Goal: Task Accomplishment & Management: Manage account settings

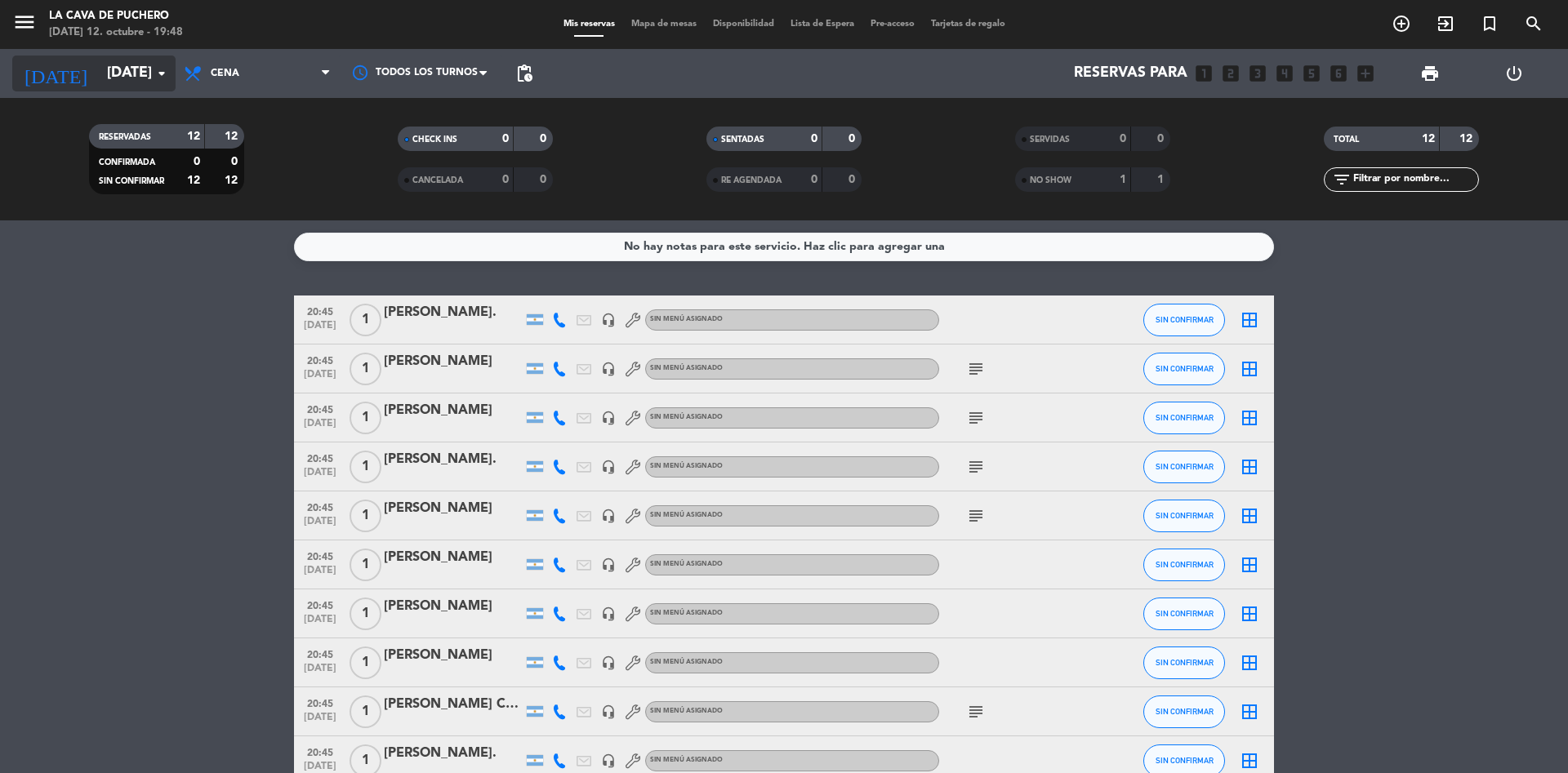
scroll to position [113, 0]
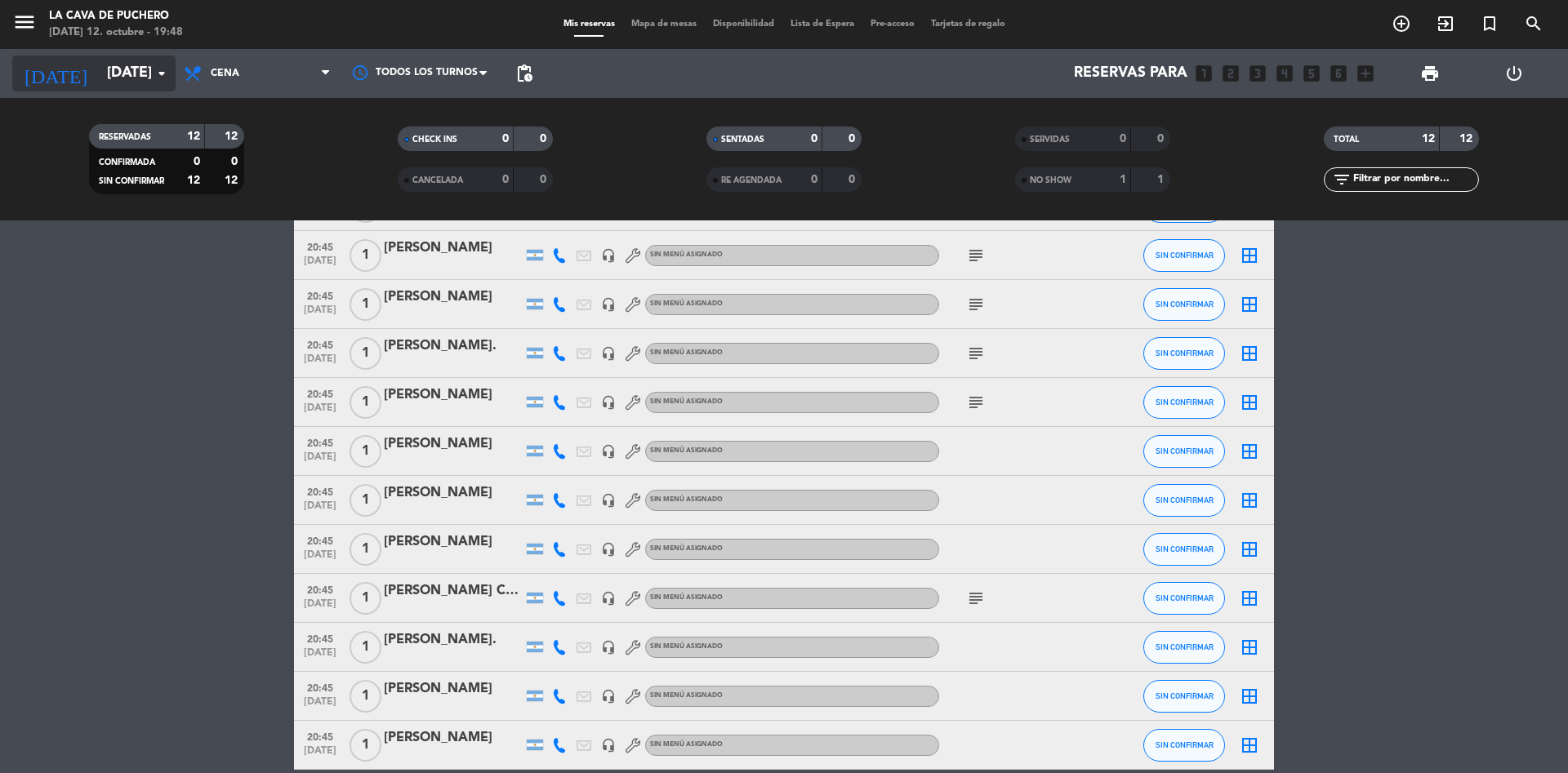
click at [153, 65] on icon "arrow_drop_down" at bounding box center [161, 74] width 20 height 20
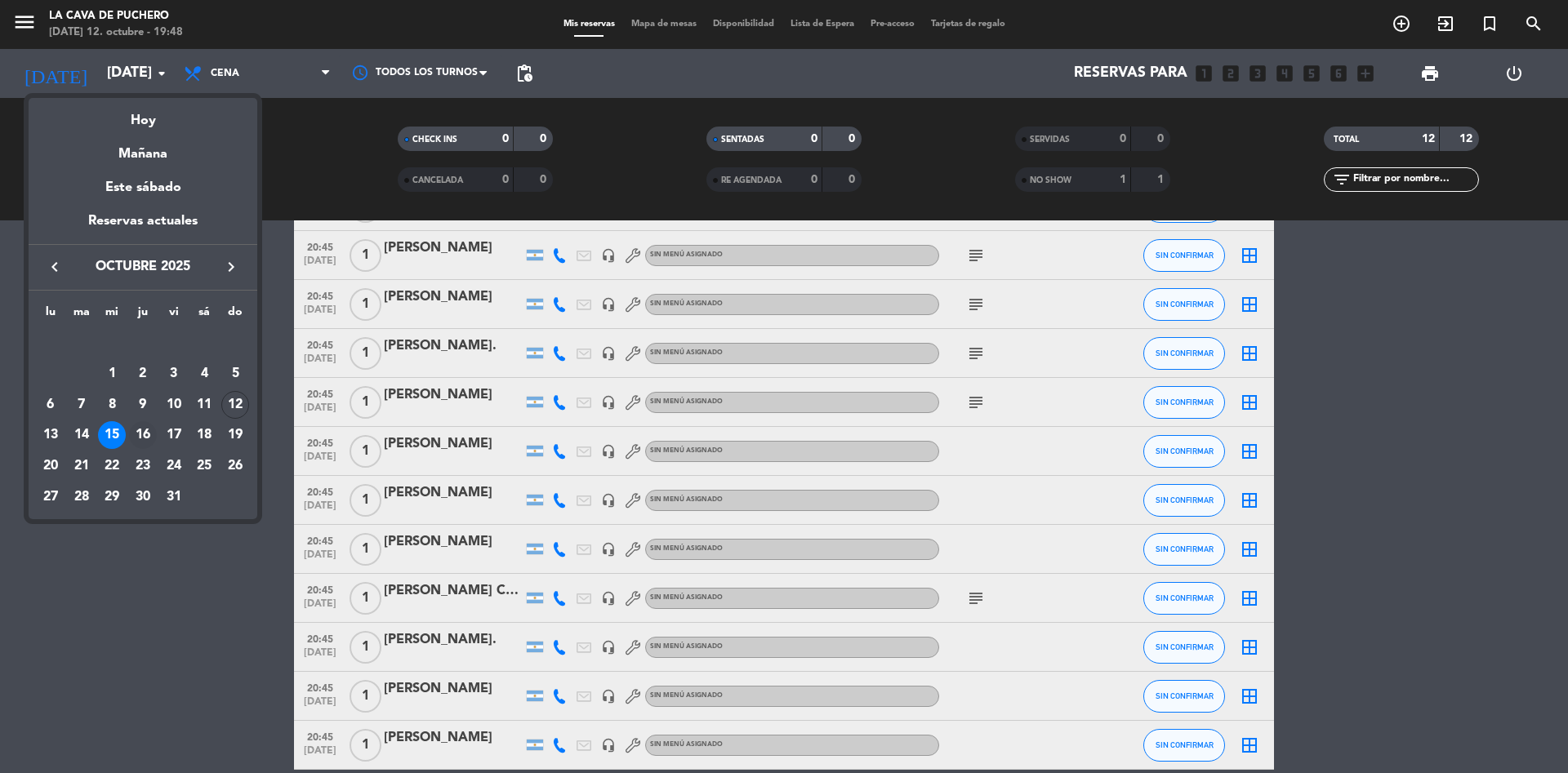
click at [148, 430] on div "16" at bounding box center [143, 435] width 28 height 28
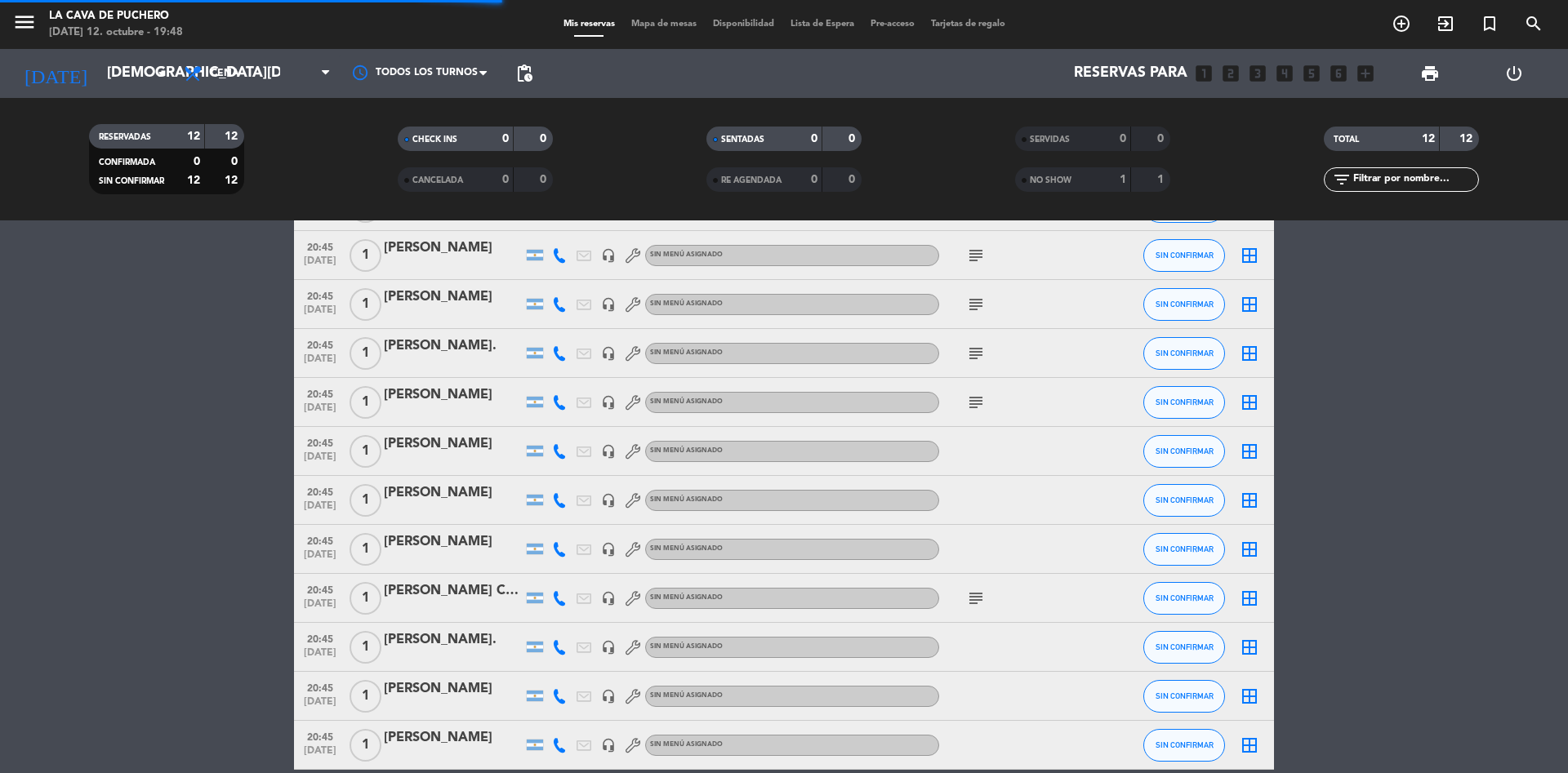
scroll to position [0, 0]
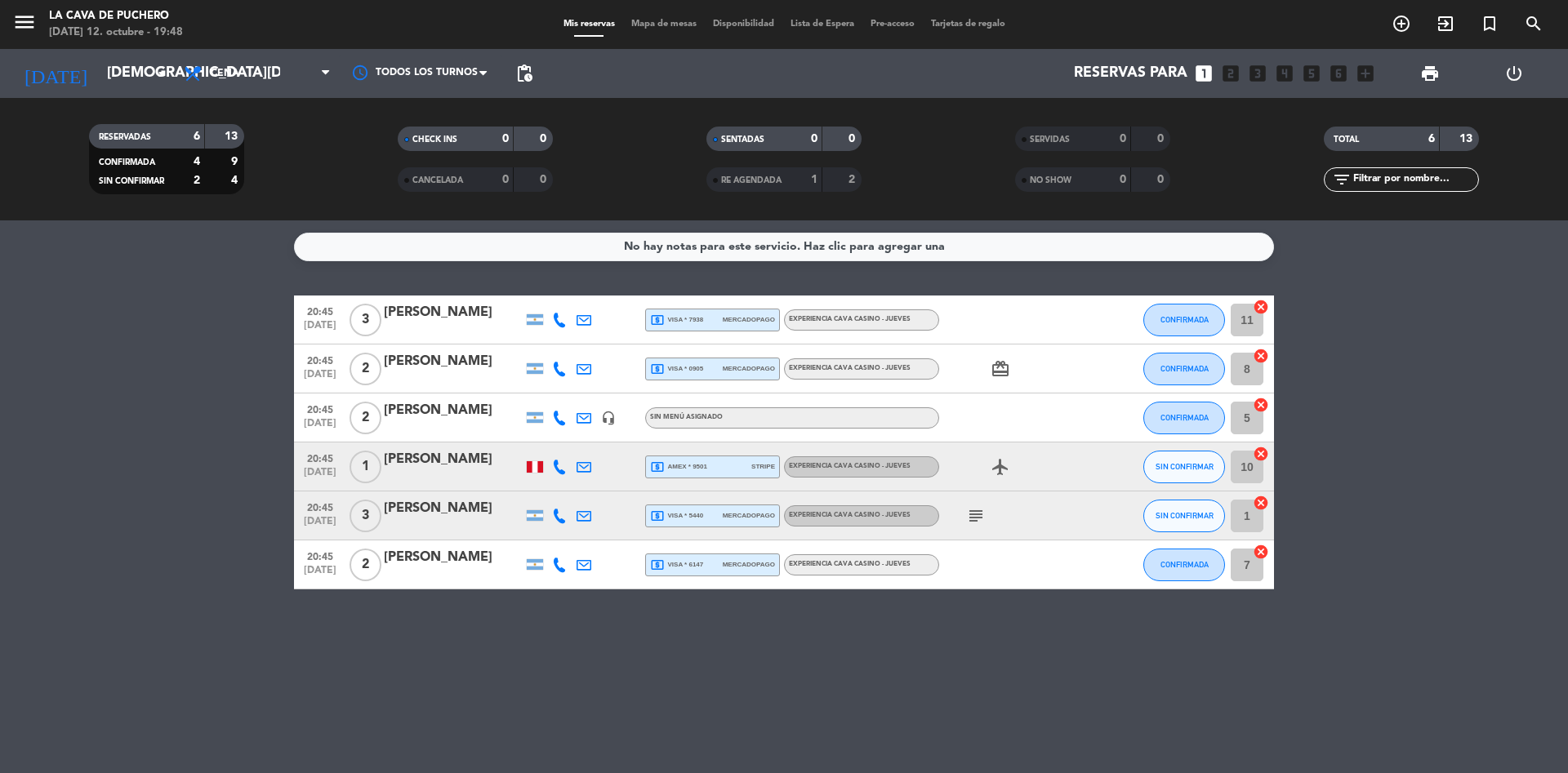
click at [993, 461] on icon "airplanemode_active" at bounding box center [1001, 467] width 20 height 20
click at [155, 84] on input "[DEMOGRAPHIC_DATA][DATE]" at bounding box center [193, 73] width 190 height 32
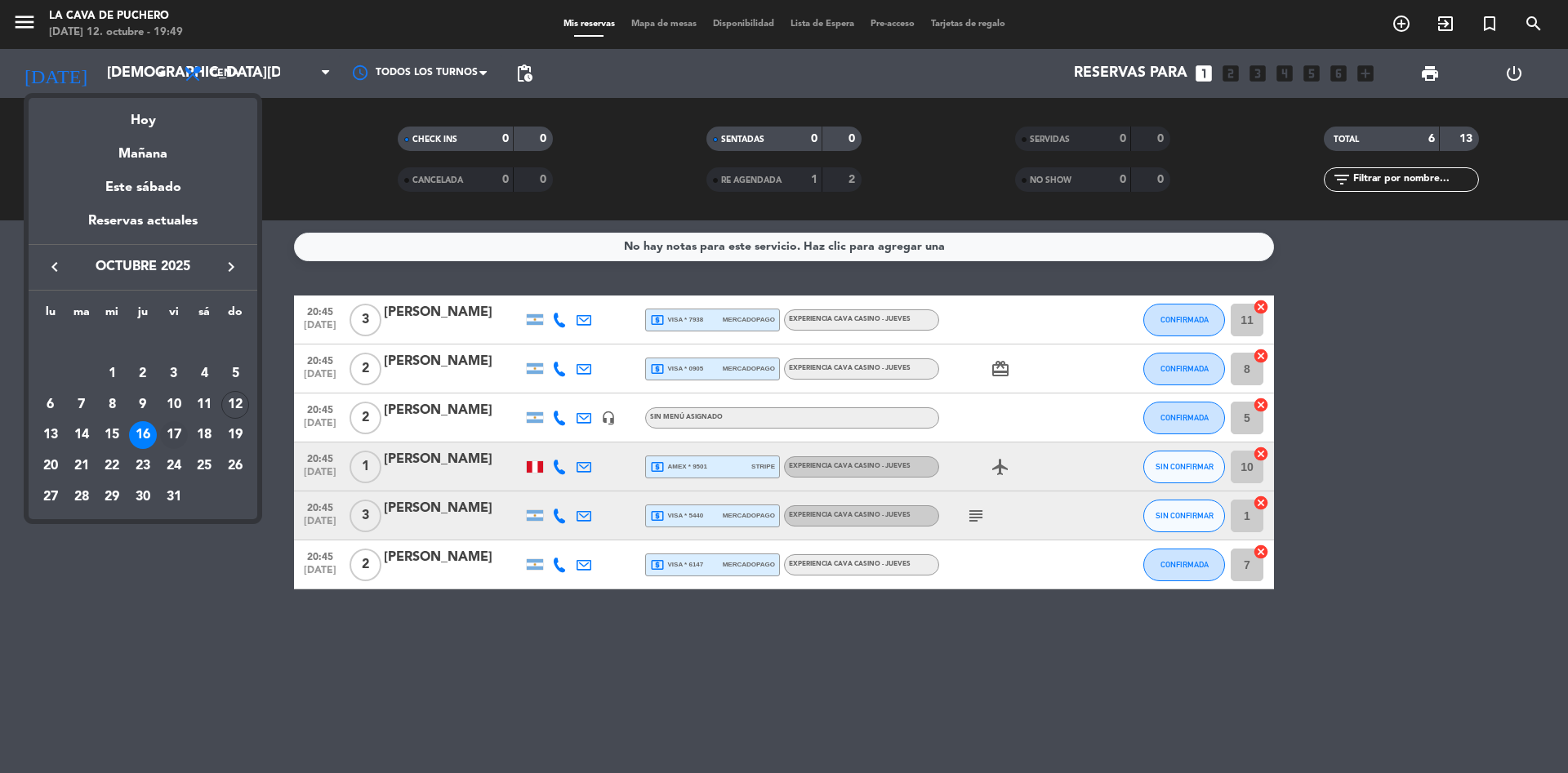
click at [176, 437] on div "17" at bounding box center [174, 435] width 28 height 28
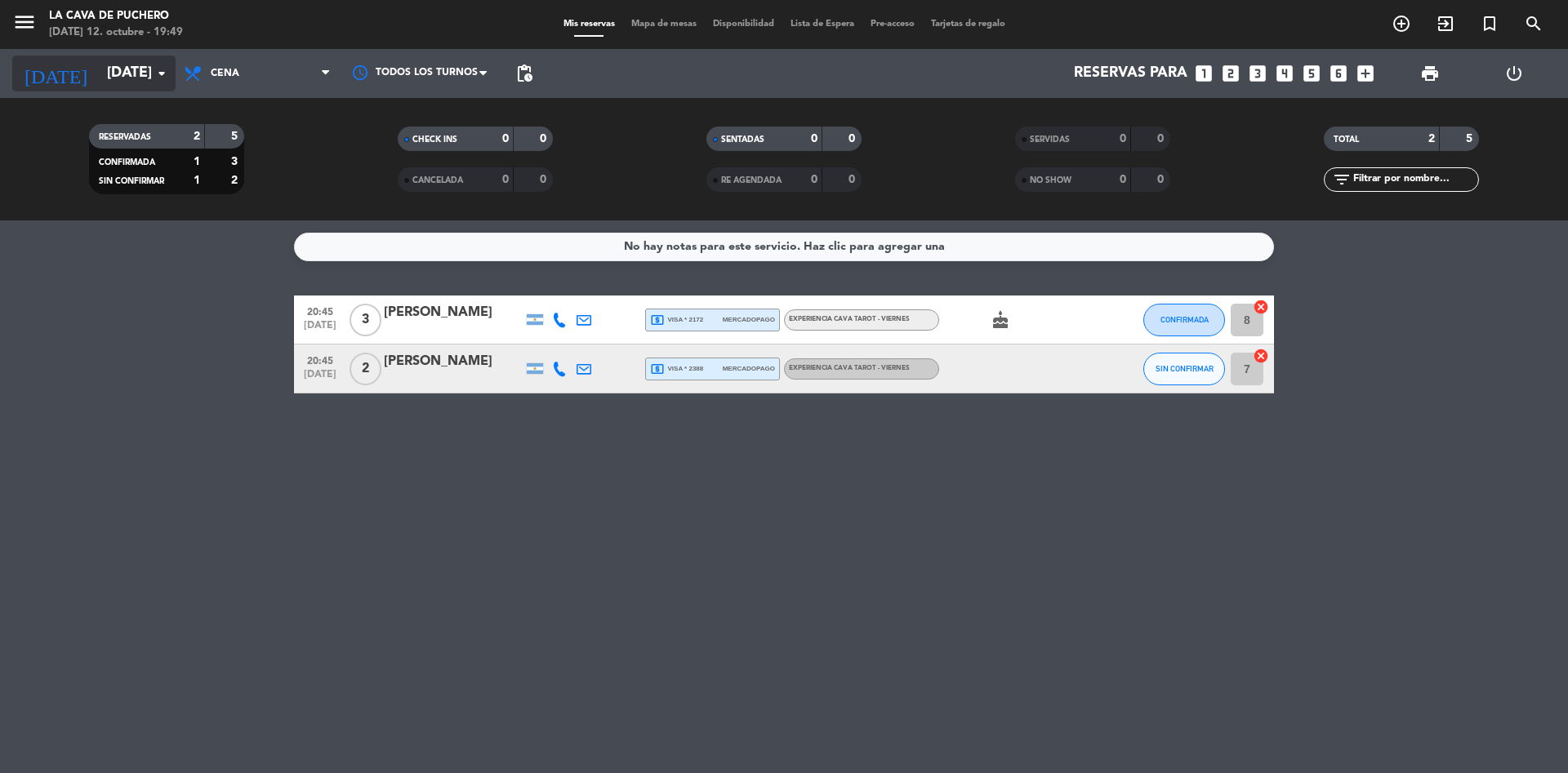
click at [99, 71] on input "[DATE]" at bounding box center [193, 73] width 190 height 32
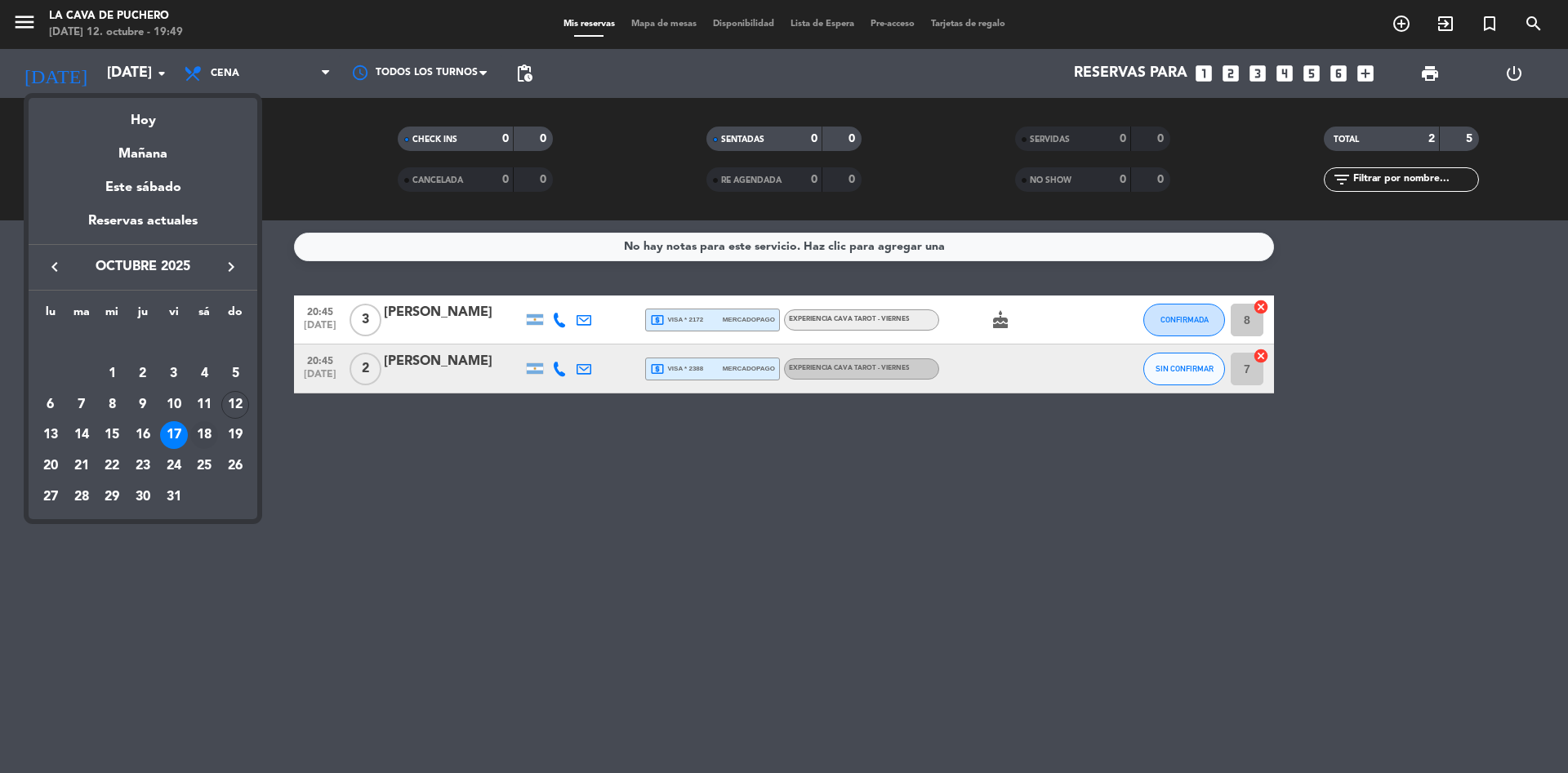
click at [200, 432] on div "18" at bounding box center [204, 435] width 28 height 28
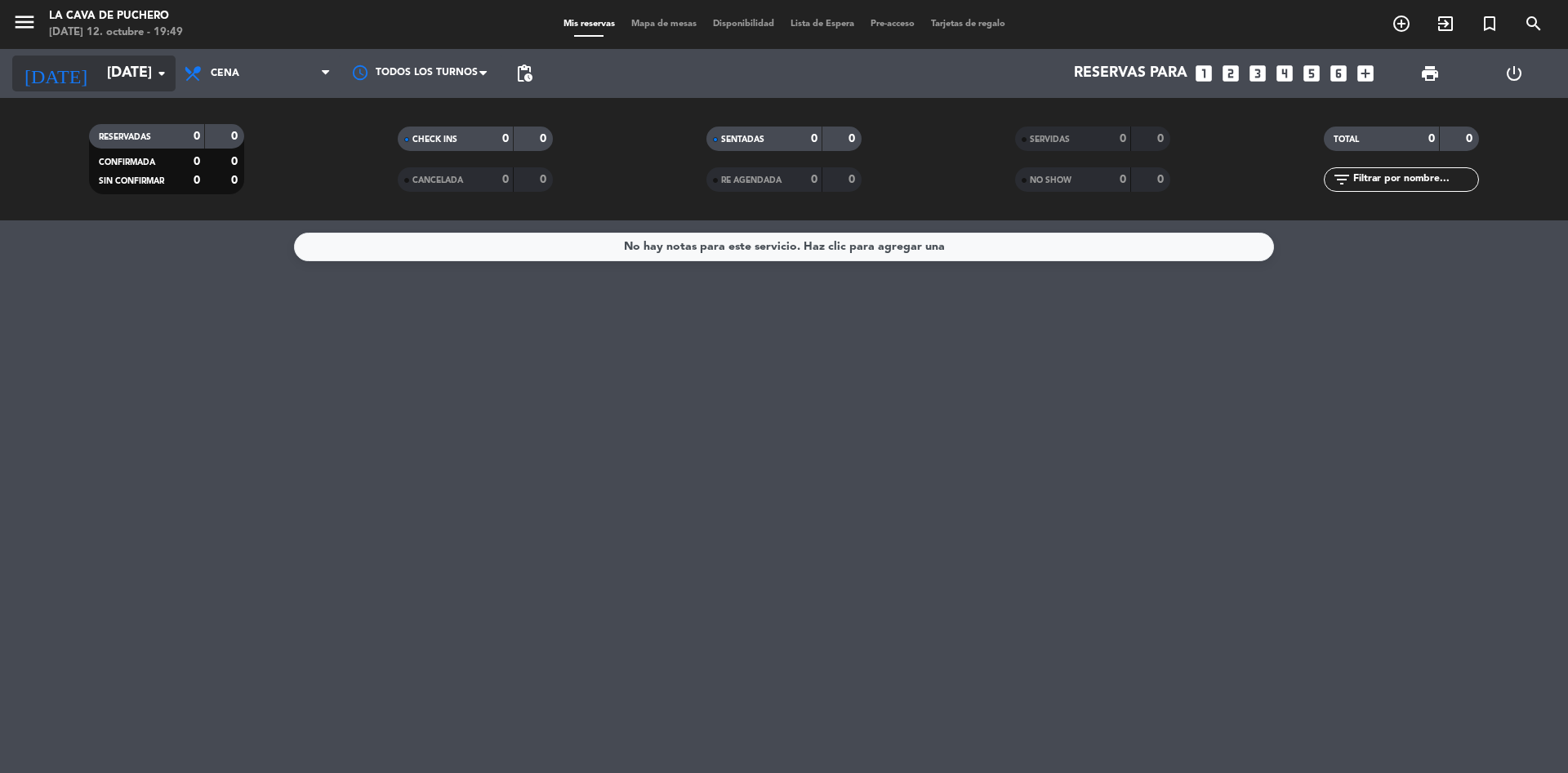
click at [137, 69] on input "[DATE]" at bounding box center [193, 73] width 190 height 32
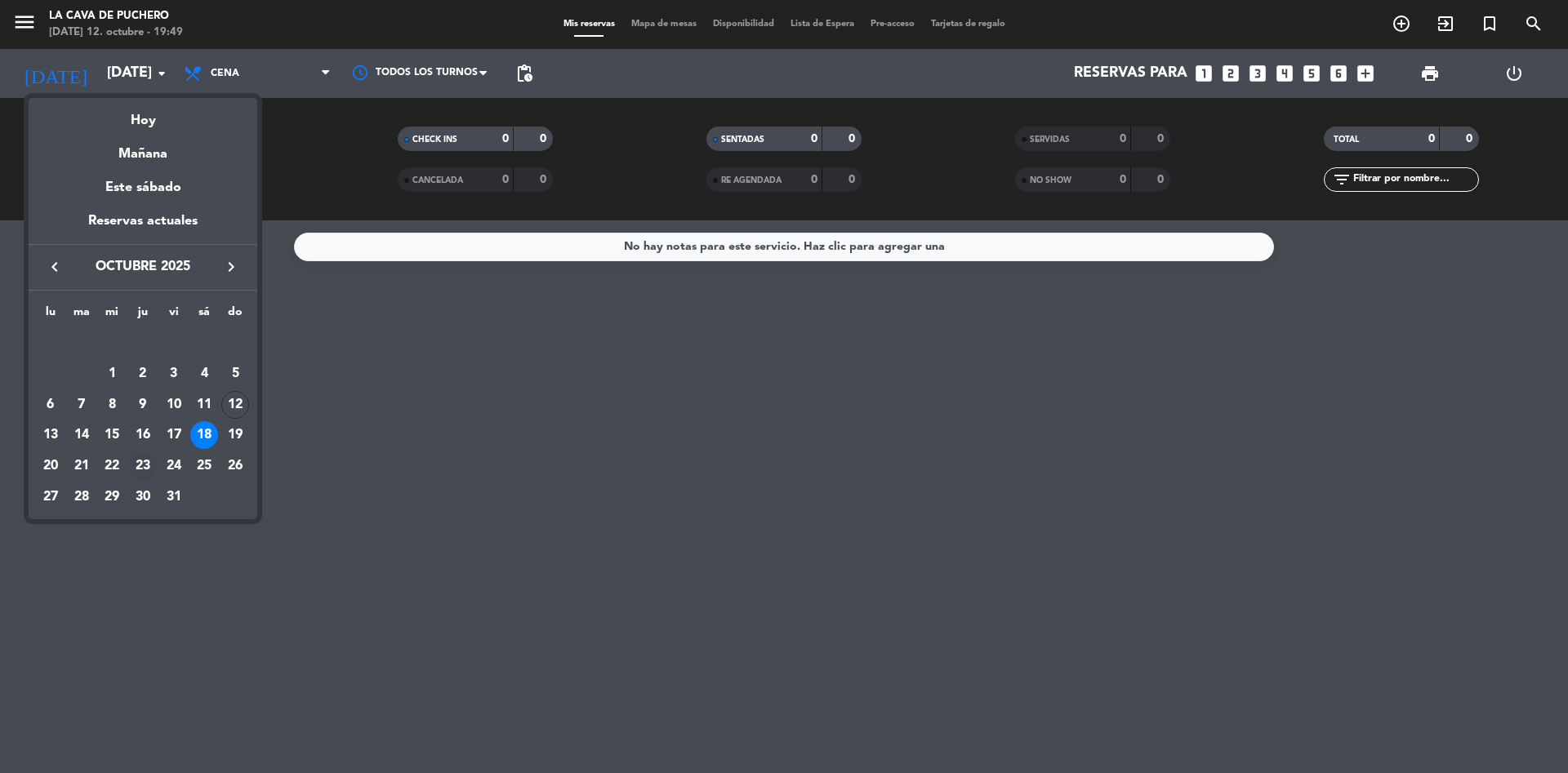
click at [146, 455] on div "23" at bounding box center [143, 467] width 28 height 28
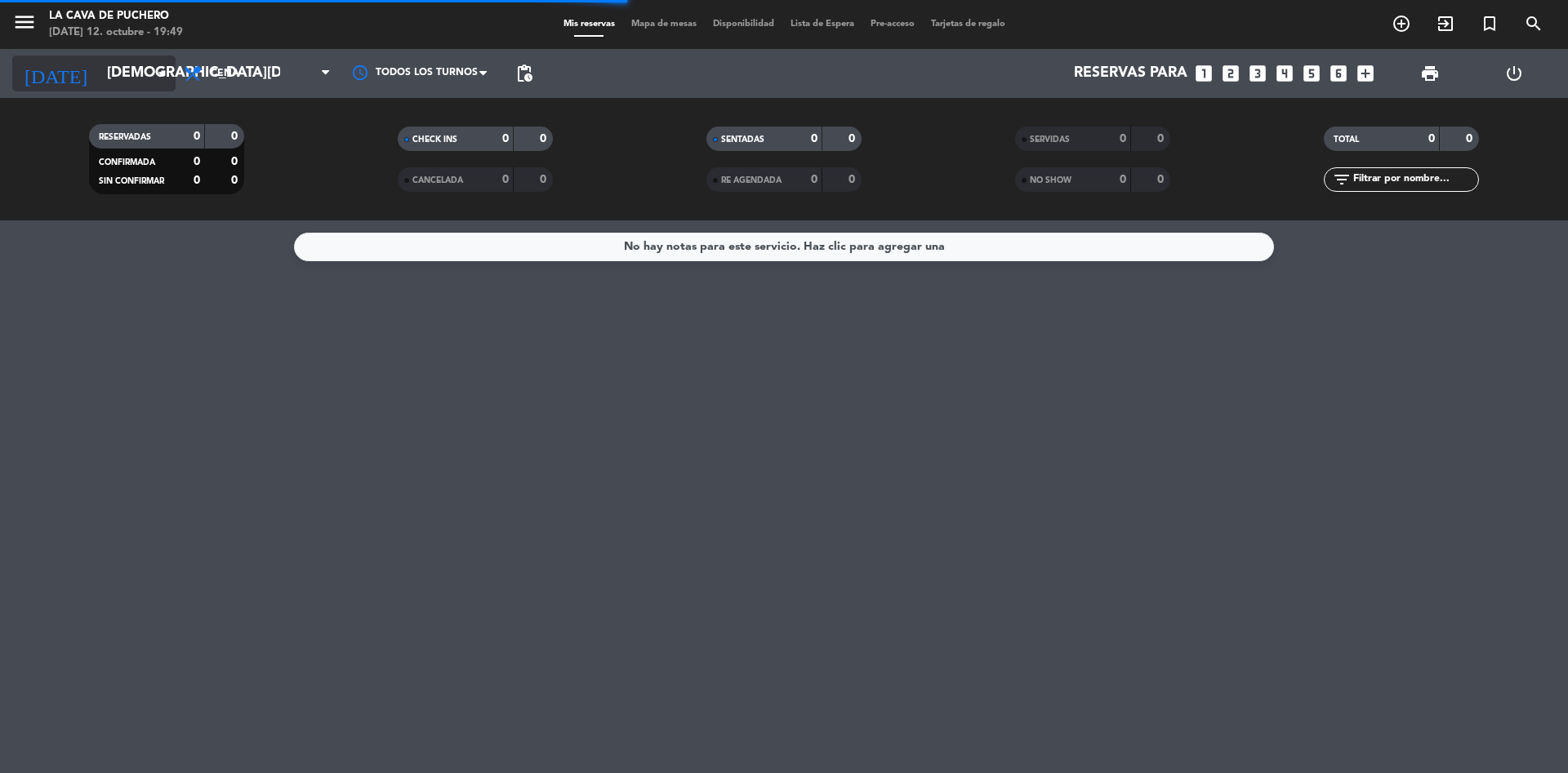
click at [125, 72] on input "[DEMOGRAPHIC_DATA][DATE]" at bounding box center [193, 73] width 190 height 32
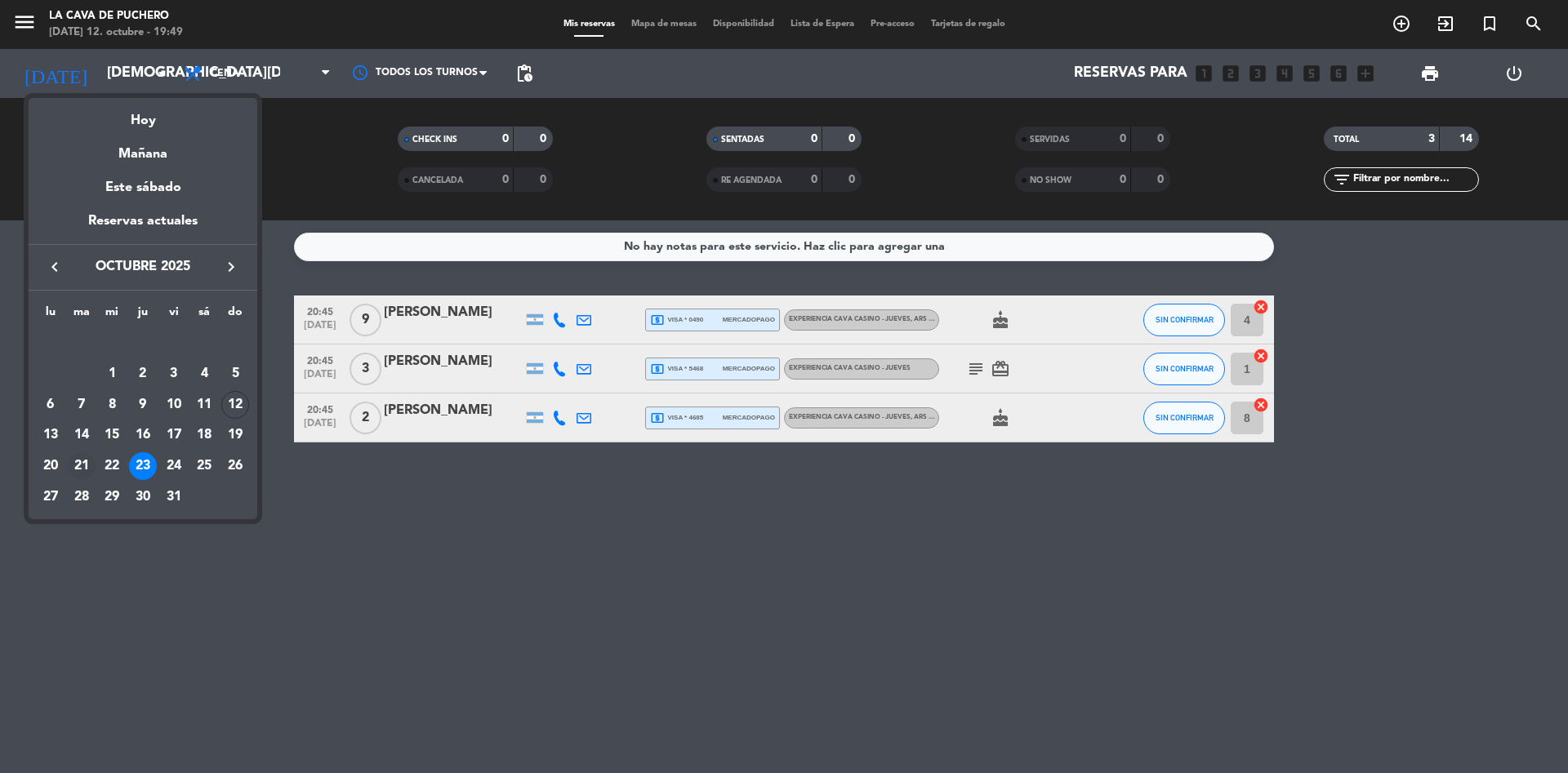
click at [87, 463] on div "21" at bounding box center [82, 467] width 28 height 28
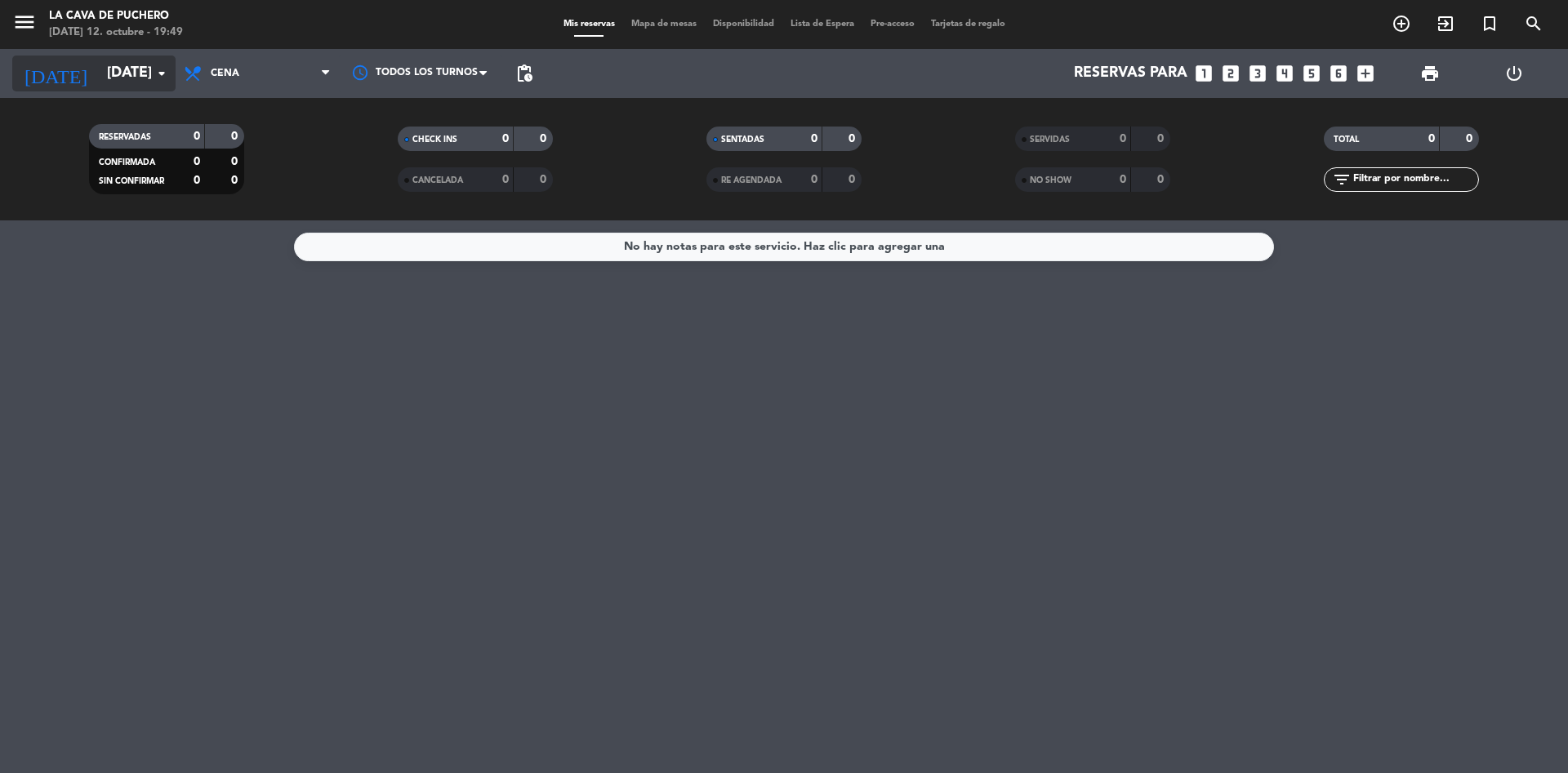
click at [141, 73] on input "[DATE]" at bounding box center [193, 73] width 190 height 32
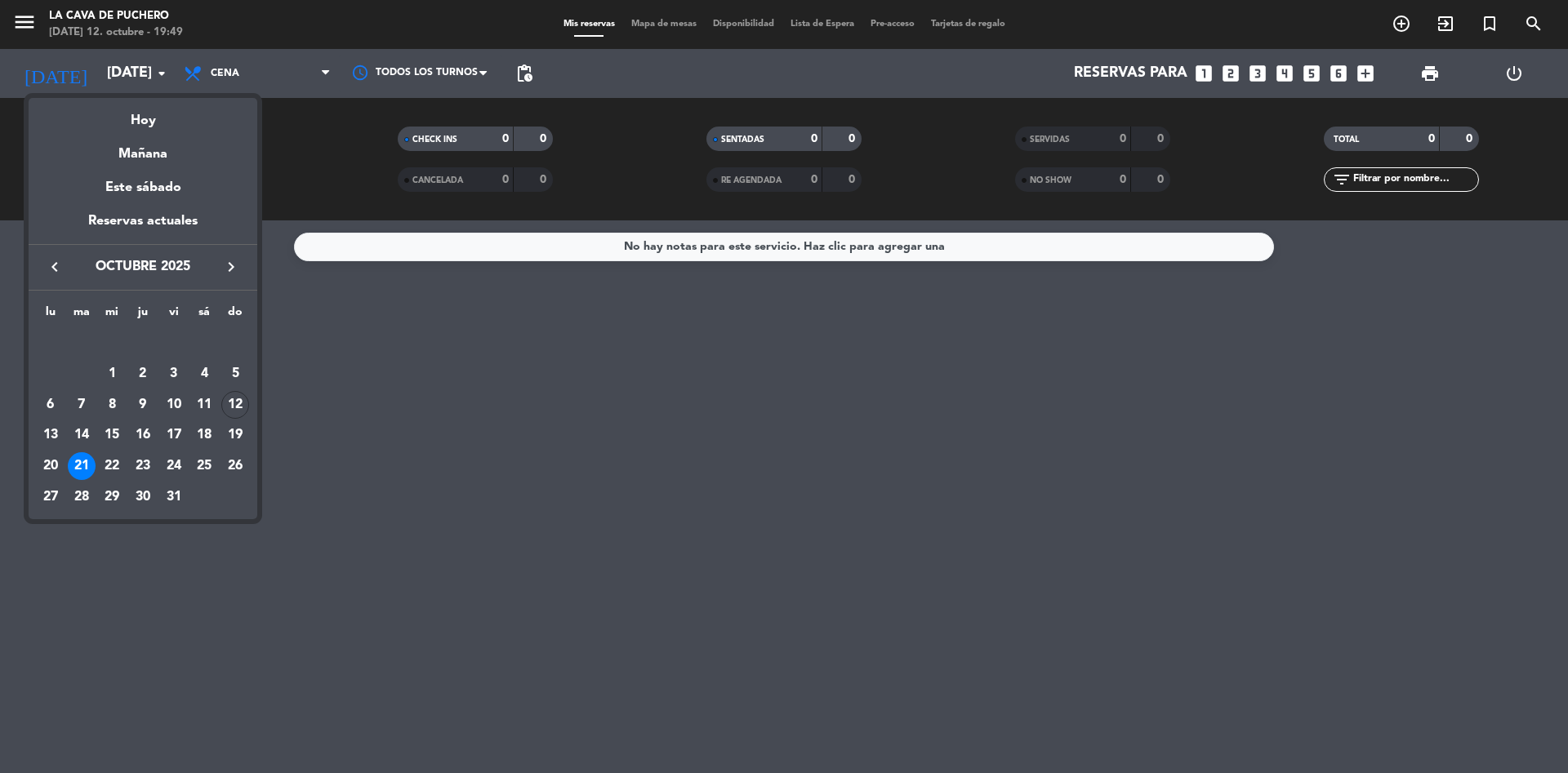
click at [80, 402] on div "7" at bounding box center [82, 406] width 28 height 28
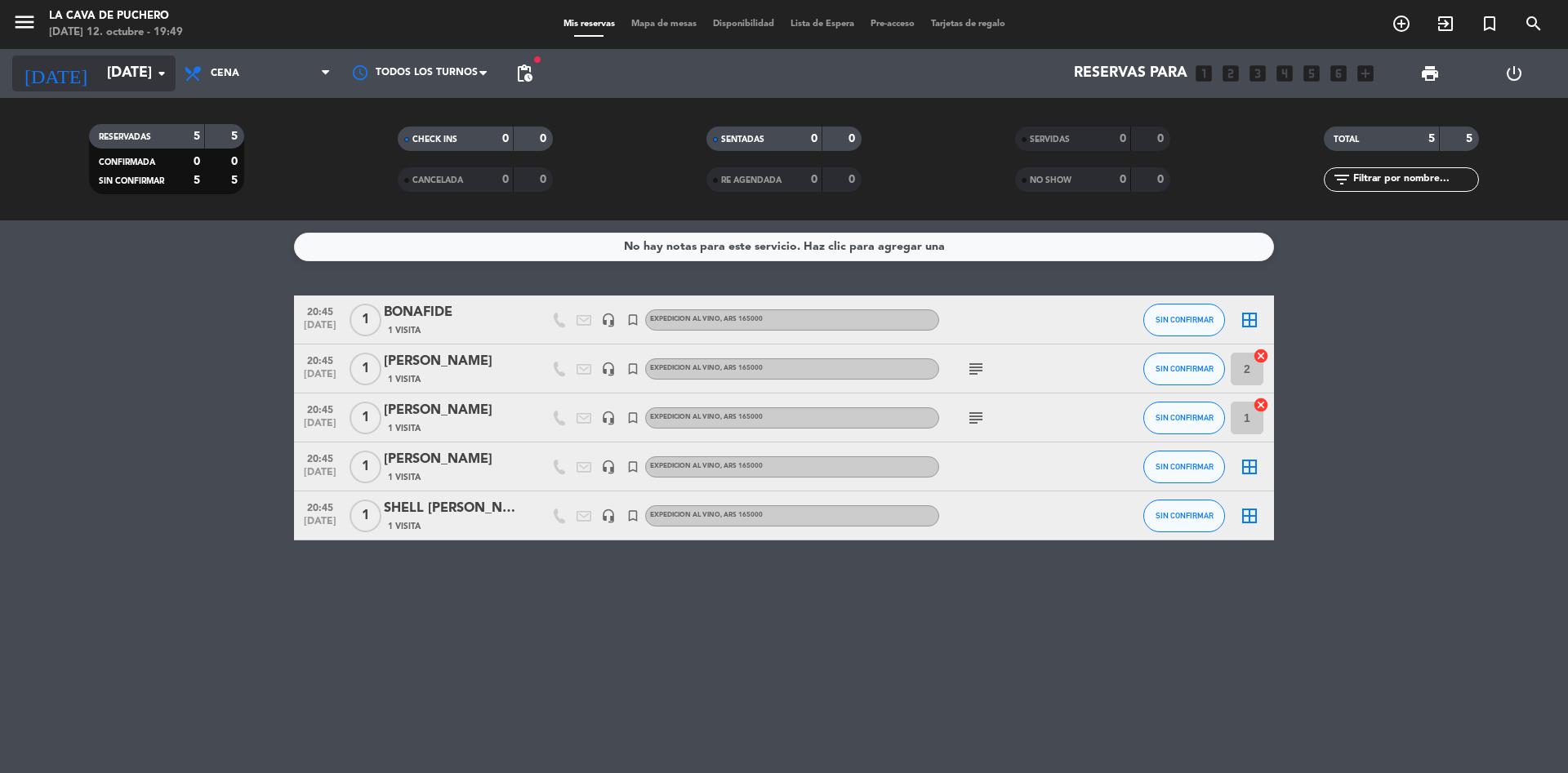
click at [99, 62] on input "[DATE]" at bounding box center [193, 73] width 190 height 32
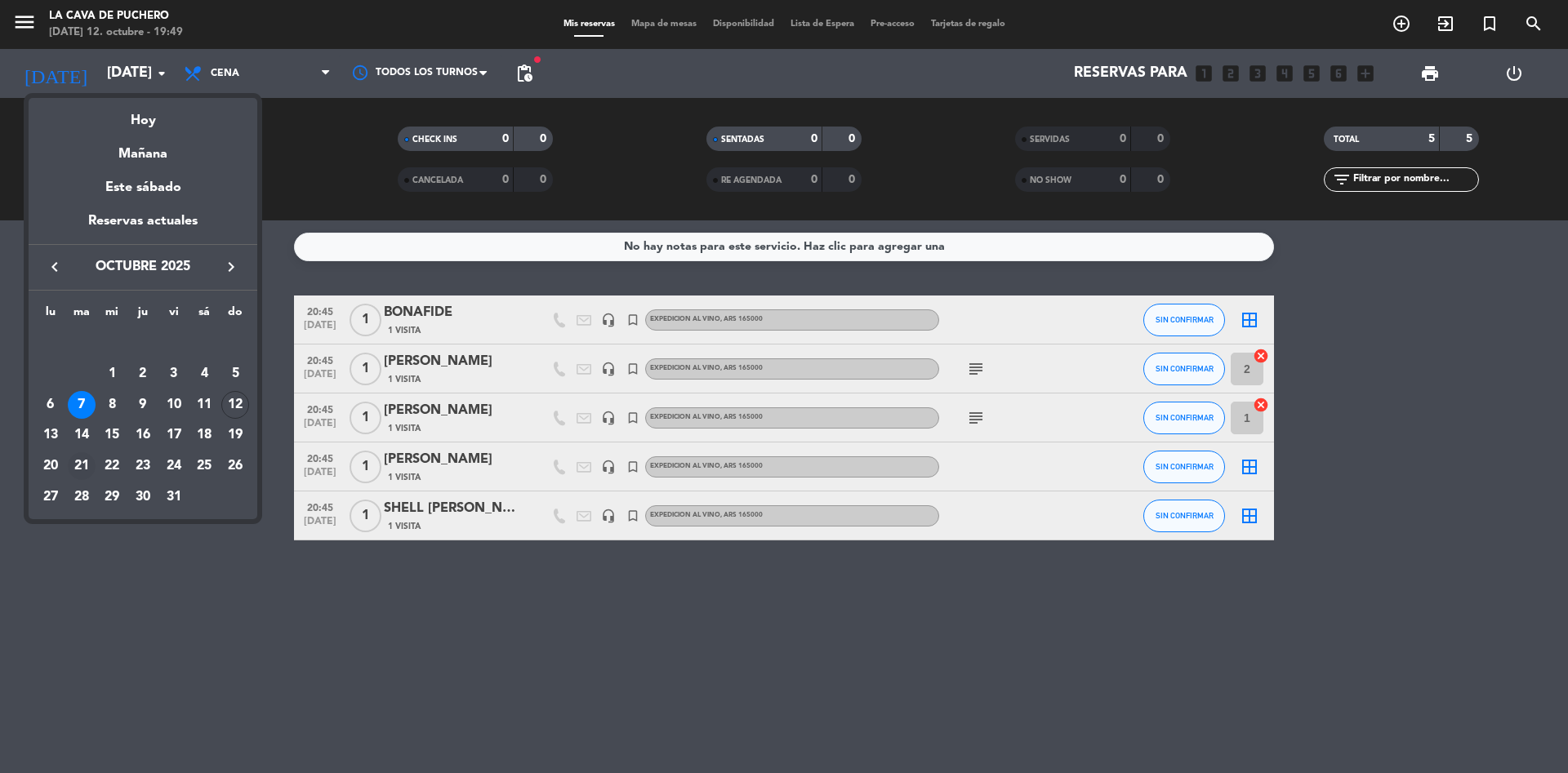
click at [75, 466] on div "21" at bounding box center [82, 467] width 28 height 28
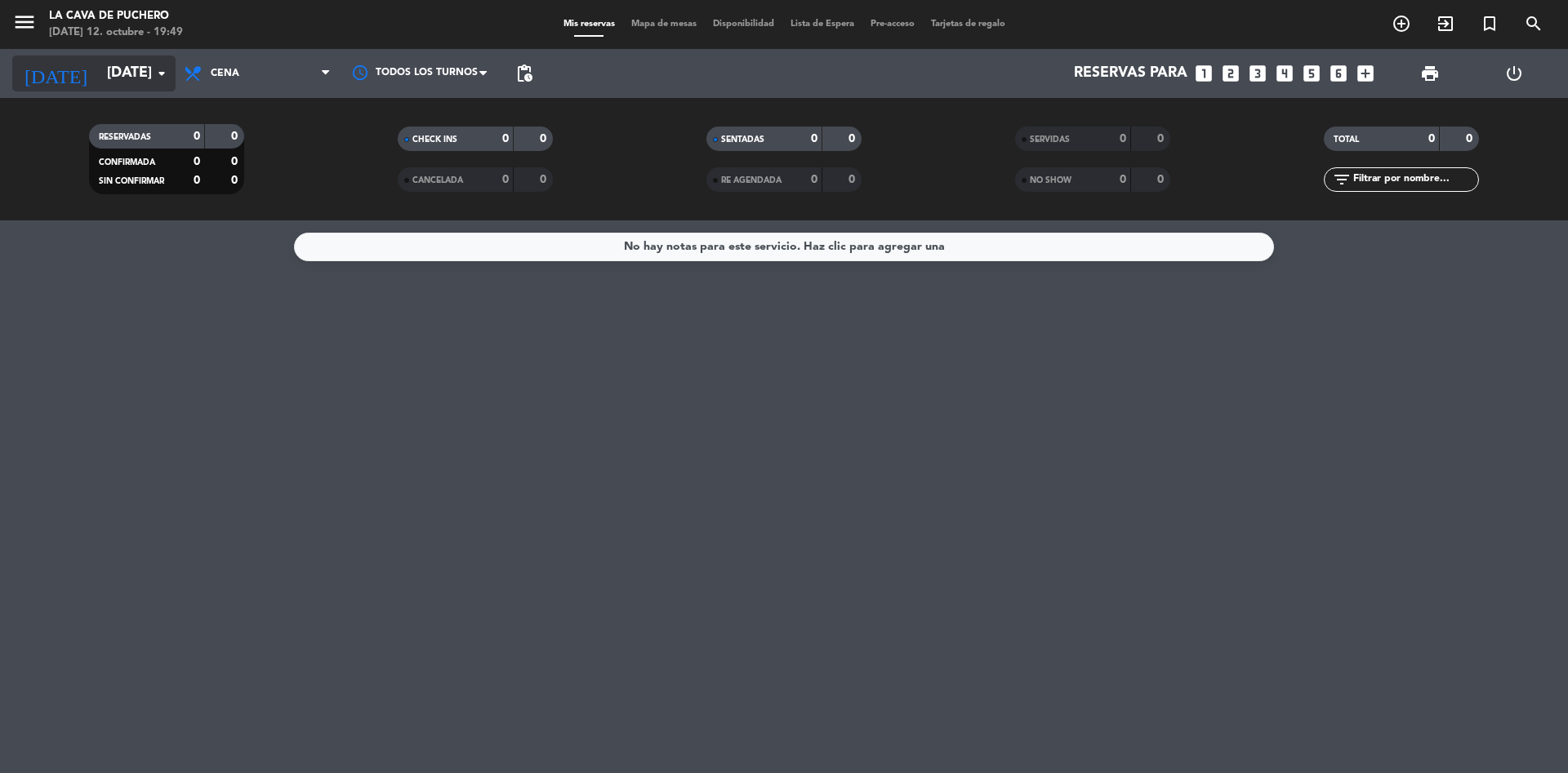
click at [99, 69] on input "[DATE]" at bounding box center [193, 73] width 190 height 32
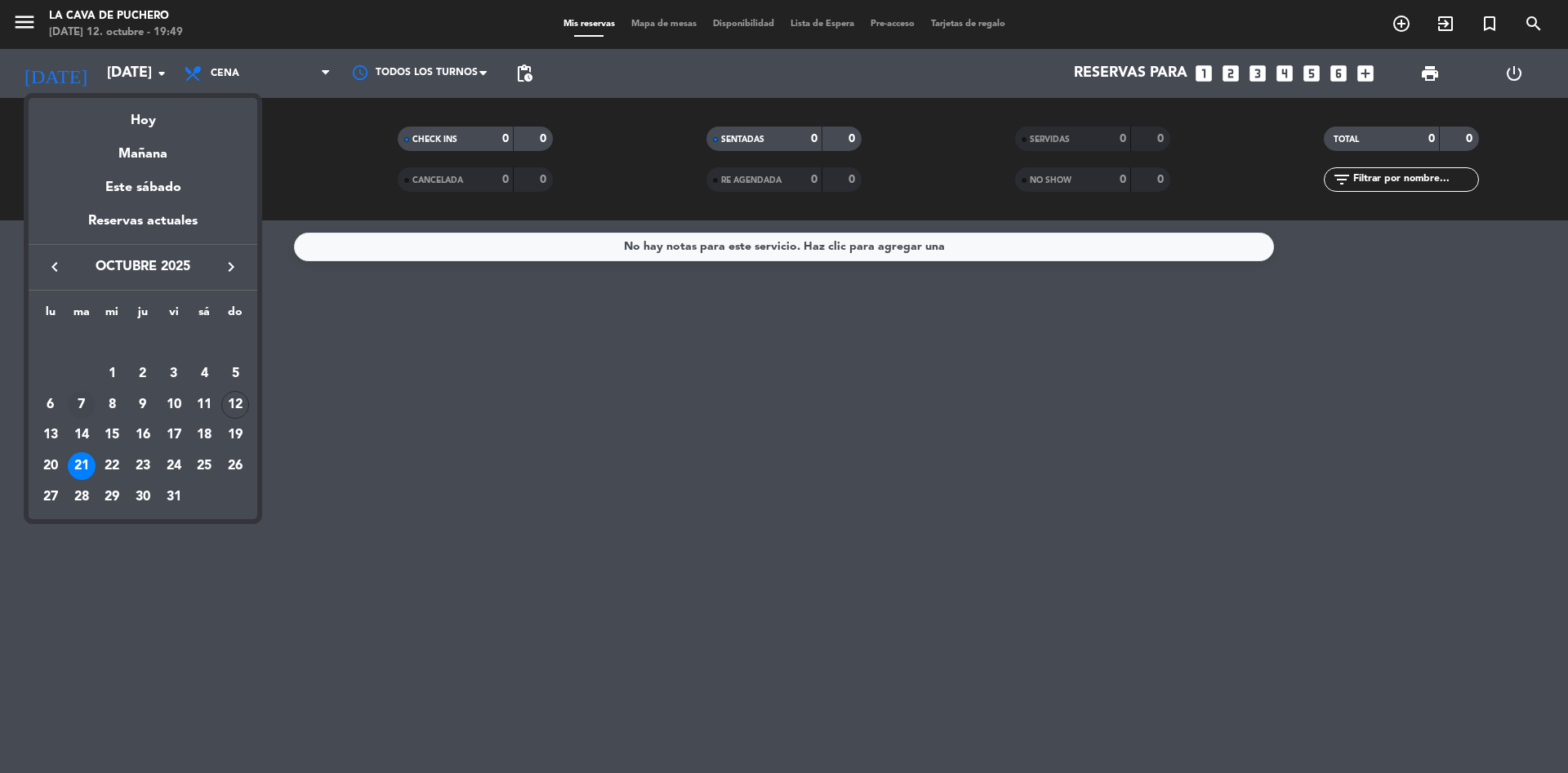
click at [78, 400] on div "7" at bounding box center [82, 406] width 28 height 28
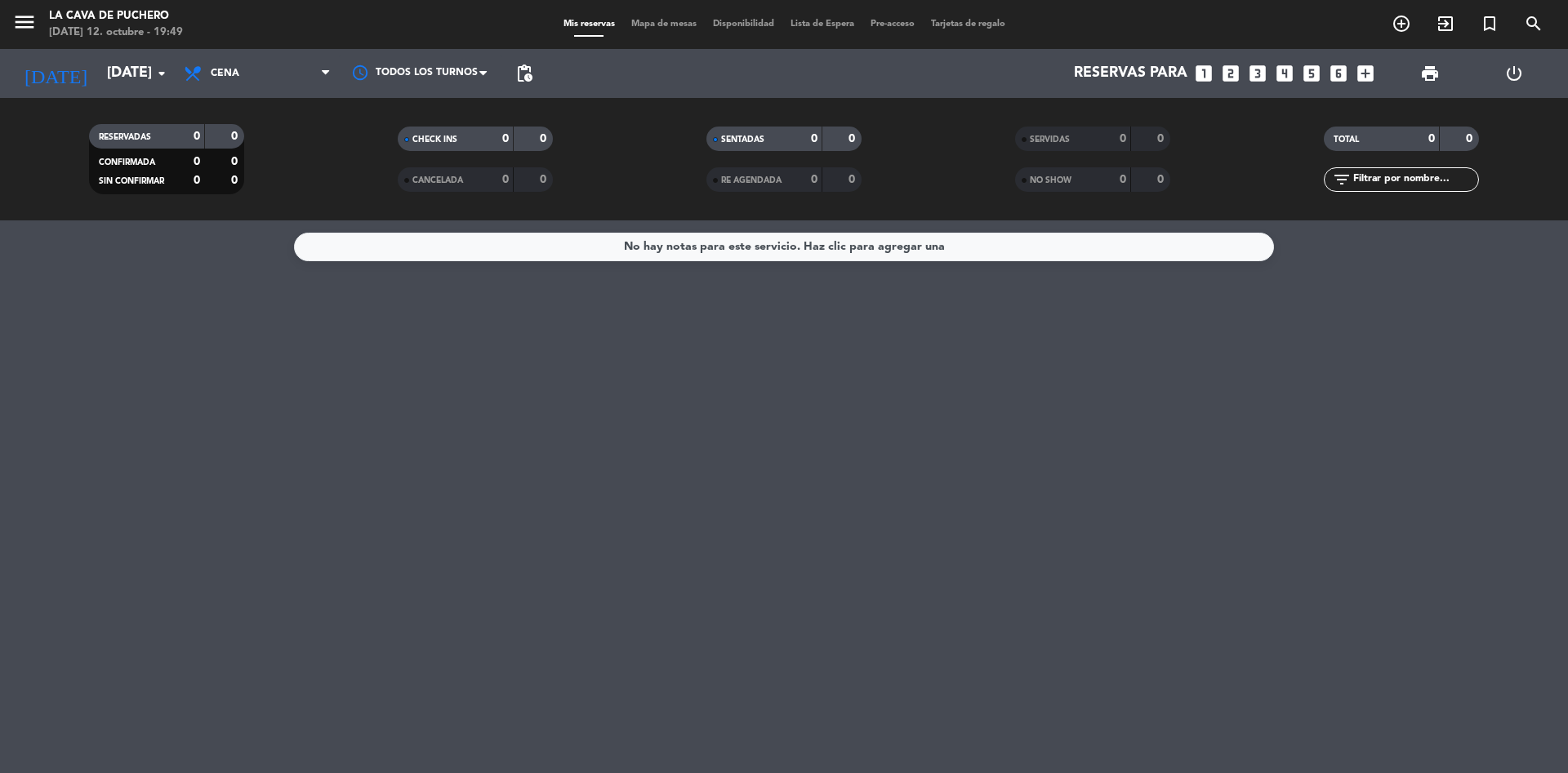
type input "[DATE]"
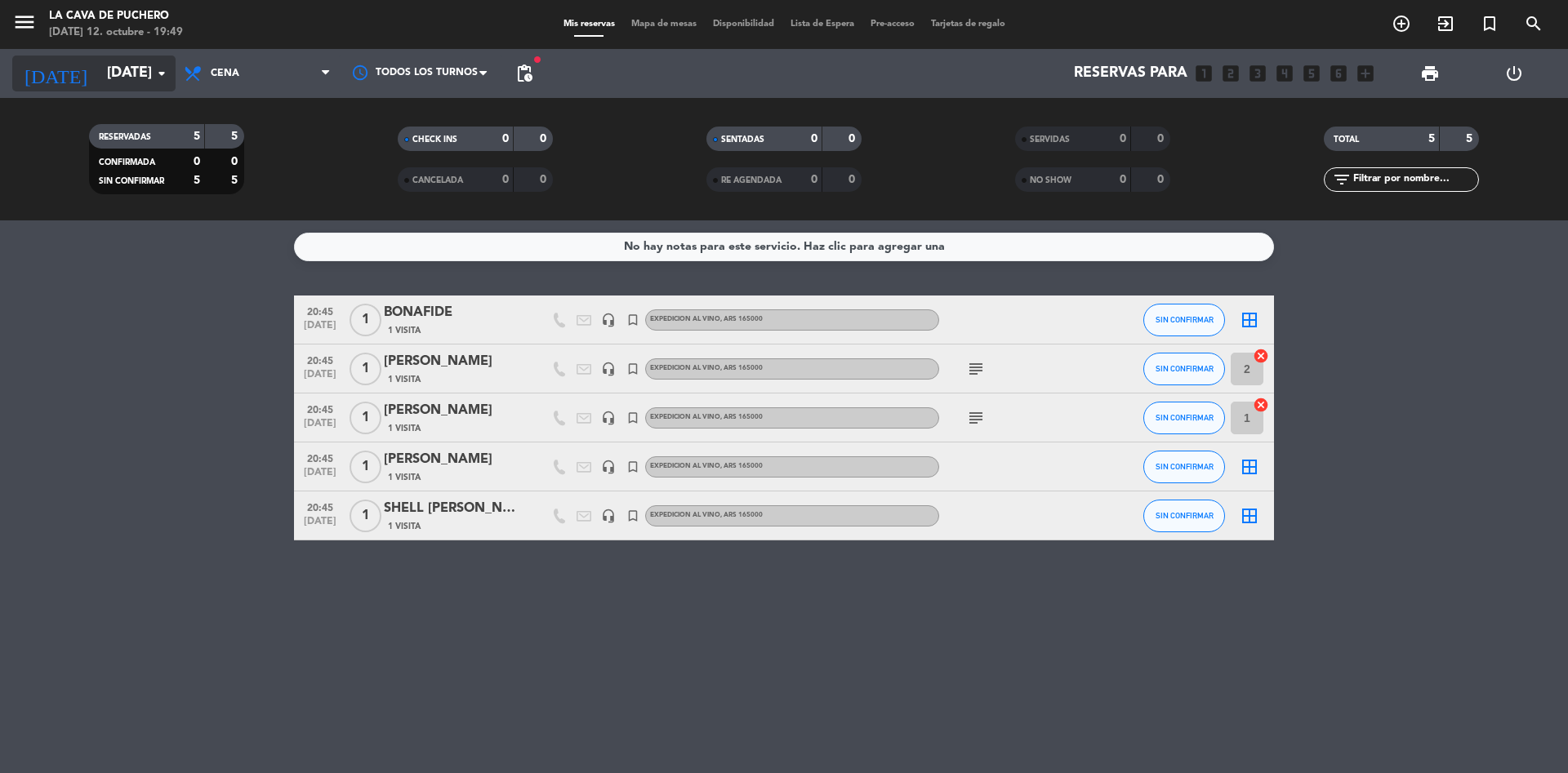
click at [116, 77] on input "[DATE]" at bounding box center [193, 73] width 190 height 32
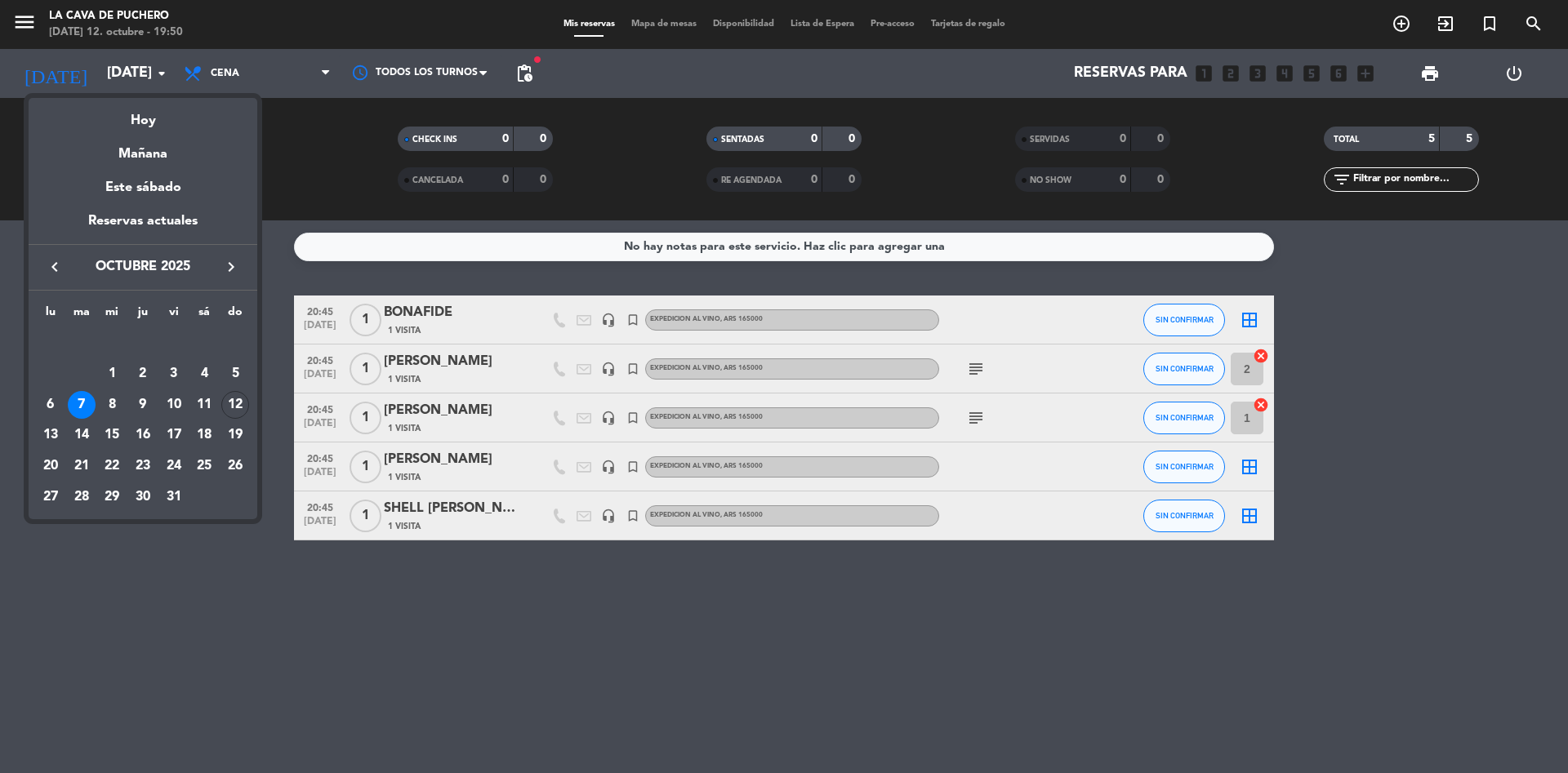
click at [265, 594] on div at bounding box center [784, 386] width 1568 height 773
